Goal: Navigation & Orientation: Find specific page/section

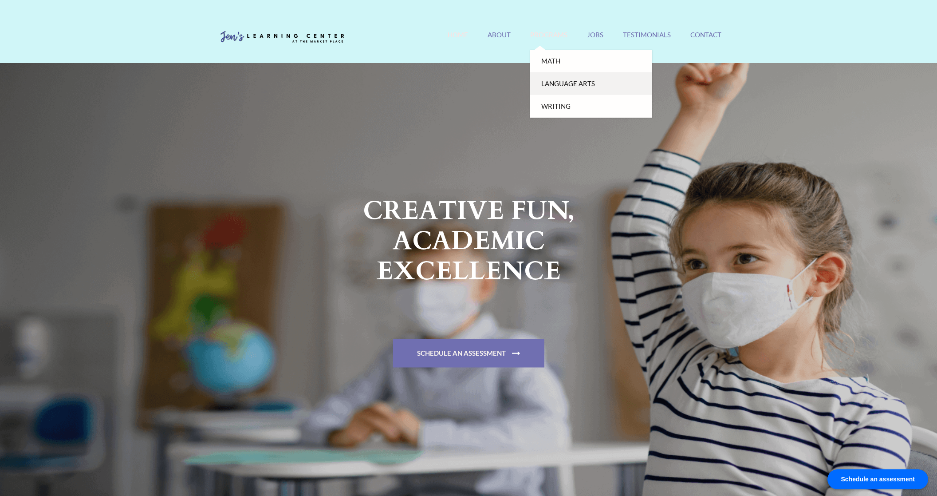
click at [560, 83] on link "Language Arts" at bounding box center [591, 83] width 122 height 23
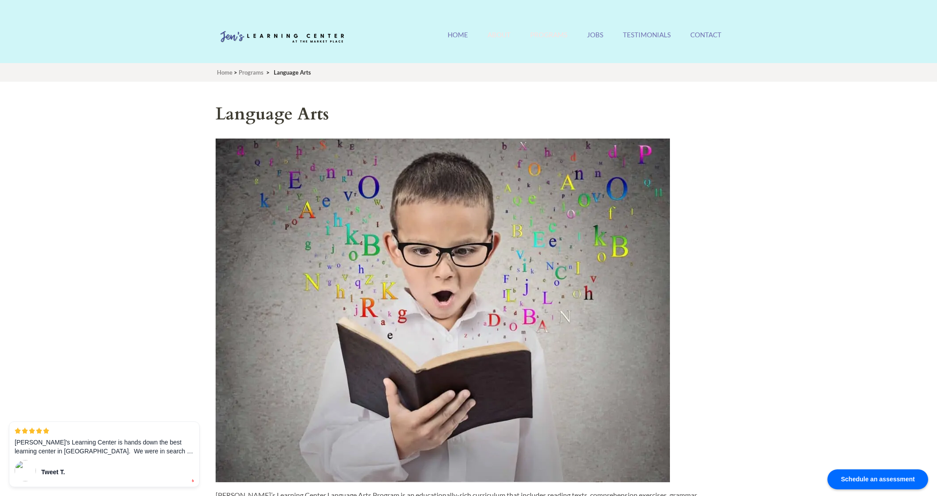
click at [490, 35] on link "About" at bounding box center [499, 40] width 23 height 19
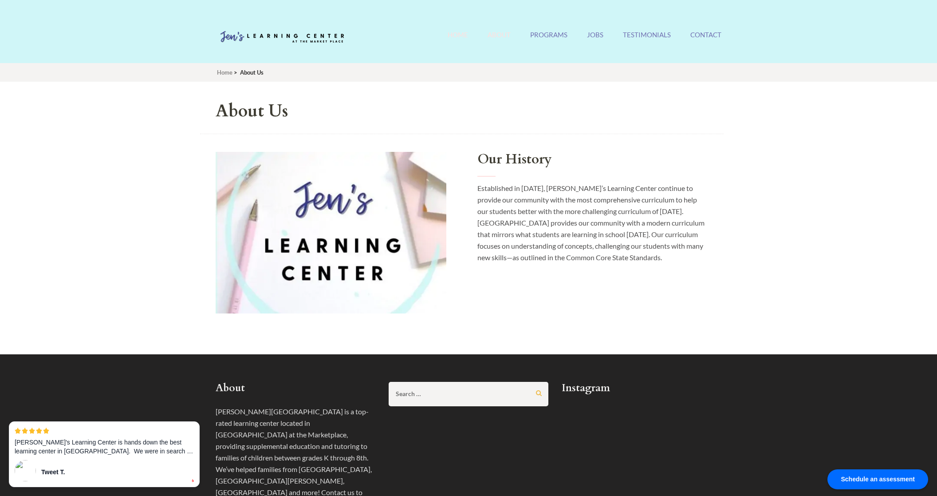
click at [468, 36] on link "Home" at bounding box center [458, 40] width 20 height 19
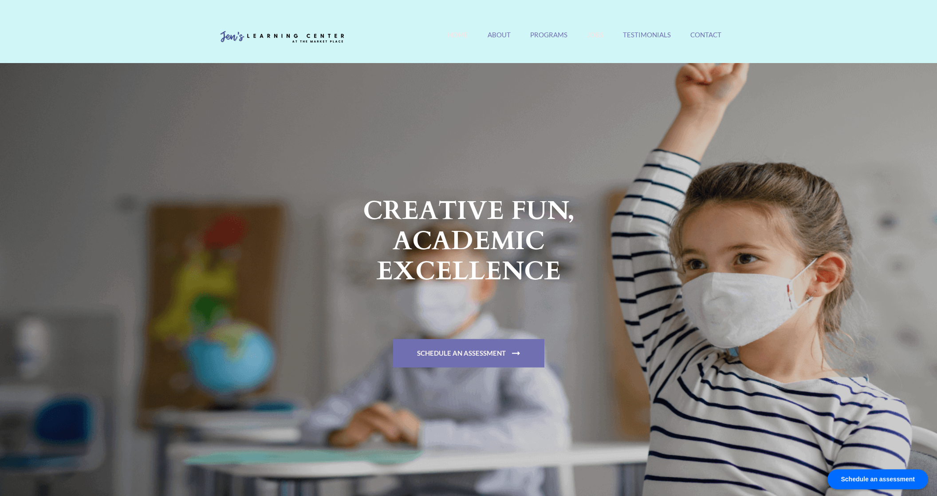
click at [601, 37] on link "Jobs" at bounding box center [595, 40] width 16 height 19
